Goal: Task Accomplishment & Management: Manage account settings

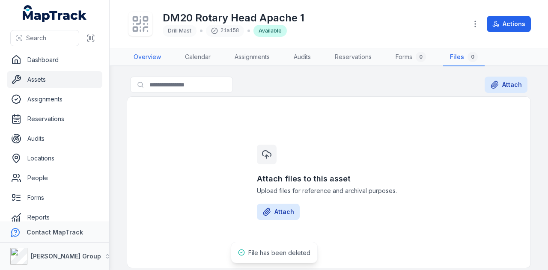
click at [149, 55] on link "Overview" at bounding box center [147, 57] width 41 height 18
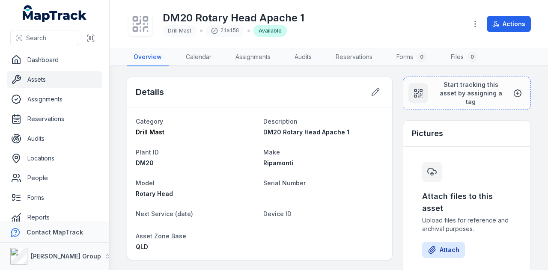
click at [52, 80] on link "Assets" at bounding box center [54, 79] width 95 height 17
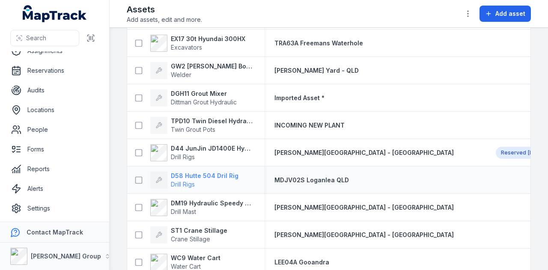
scroll to position [3164, 0]
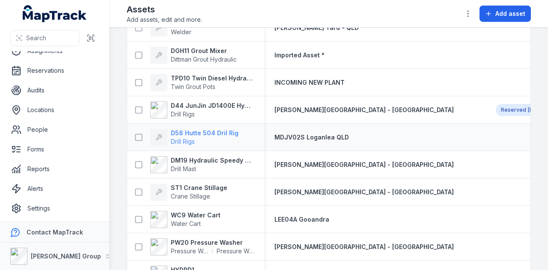
click at [194, 129] on strong "D58 Hutte 504 Dril Rig" at bounding box center [205, 133] width 68 height 9
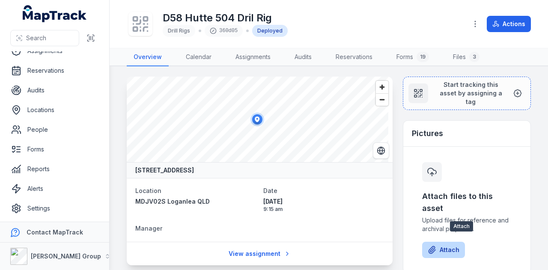
click at [436, 242] on button "Attach" at bounding box center [443, 250] width 43 height 16
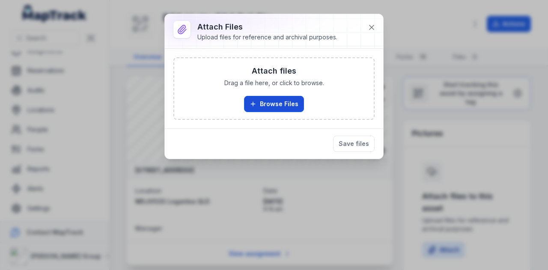
click at [275, 102] on button "Browse Files" at bounding box center [274, 104] width 60 height 16
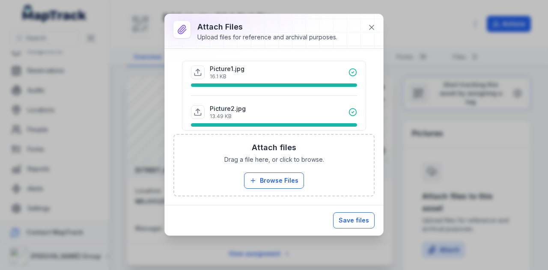
click at [358, 221] on button "Save files" at bounding box center [353, 220] width 41 height 16
